Goal: Entertainment & Leisure: Consume media (video, audio)

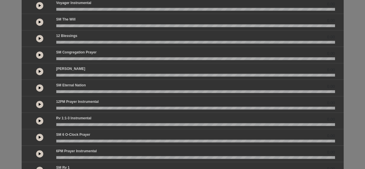
scroll to position [163, 0]
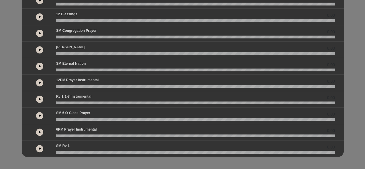
click at [40, 48] on icon at bounding box center [40, 49] width 2 height 3
click at [38, 33] on button at bounding box center [39, 33] width 7 height 7
click at [2, 17] on div "Spanish by 0.00 0.00 0.00" at bounding box center [182, 6] width 365 height 300
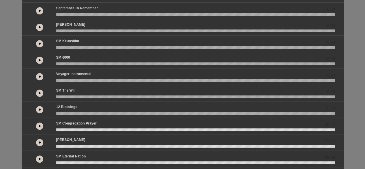
scroll to position [18, 0]
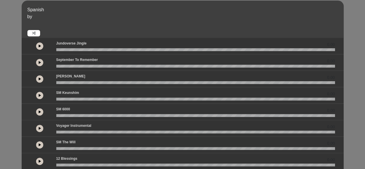
click at [40, 47] on icon at bounding box center [40, 45] width 2 height 3
click at [40, 63] on icon at bounding box center [40, 62] width 2 height 3
click at [39, 80] on icon at bounding box center [40, 78] width 2 height 3
click at [39, 94] on icon at bounding box center [40, 95] width 2 height 3
click at [37, 112] on button at bounding box center [39, 111] width 7 height 7
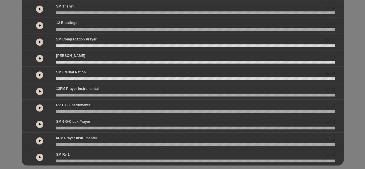
scroll to position [163, 0]
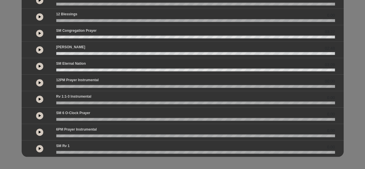
click at [37, 146] on button at bounding box center [39, 148] width 7 height 7
click at [37, 133] on button at bounding box center [39, 131] width 7 height 7
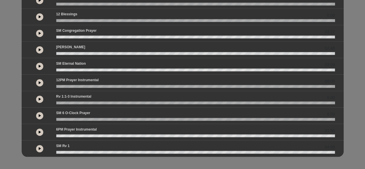
click at [41, 82] on button at bounding box center [39, 82] width 7 height 7
